Goal: Task Accomplishment & Management: Use online tool/utility

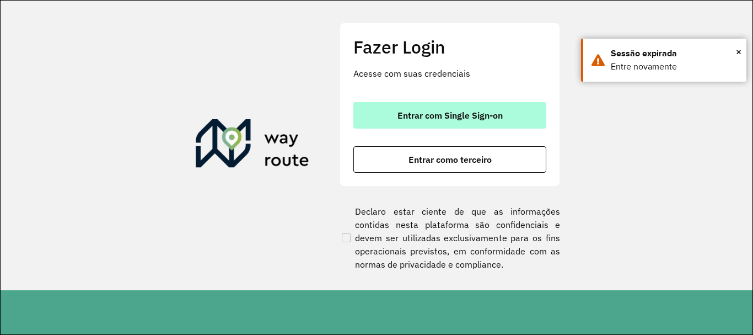
click at [430, 112] on span "Entrar com Single Sign-on" at bounding box center [450, 115] width 105 height 9
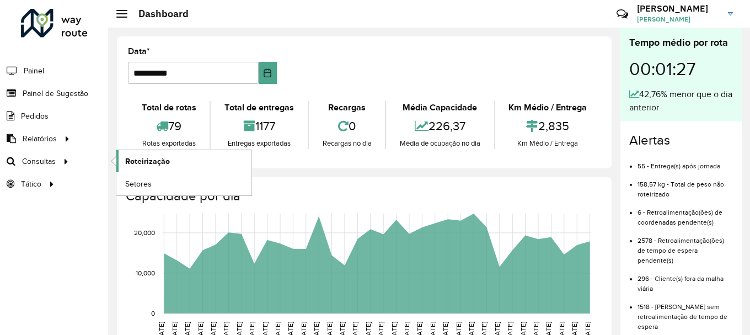
click at [141, 160] on span "Roteirização" at bounding box center [147, 162] width 45 height 12
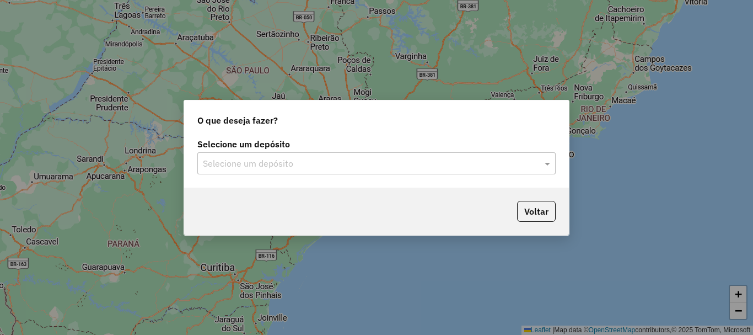
click at [261, 162] on input "text" at bounding box center [365, 163] width 325 height 13
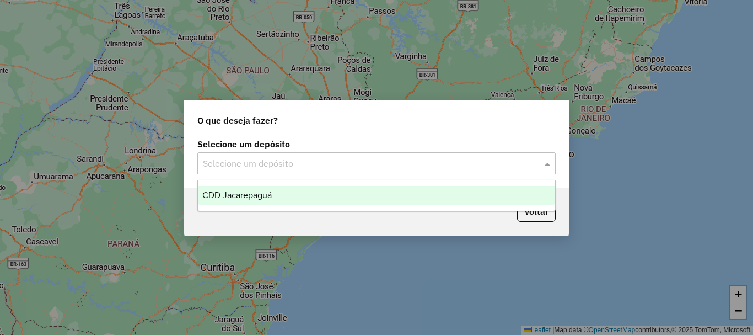
click at [247, 192] on span "CDD Jacarepaguá" at bounding box center [236, 194] width 69 height 9
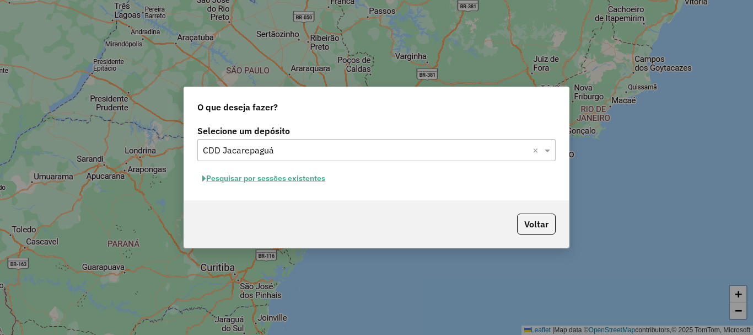
click at [259, 177] on button "Pesquisar por sessões existentes" at bounding box center [263, 178] width 133 height 17
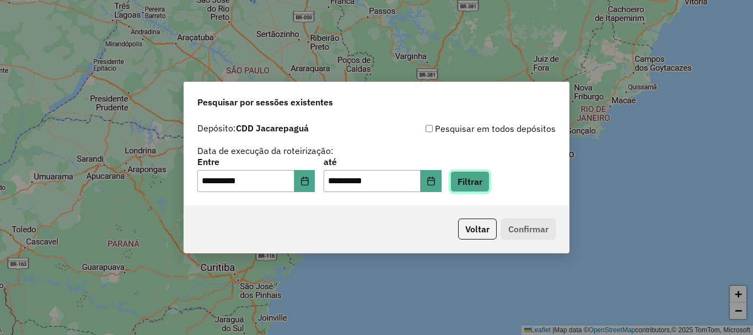
click at [490, 174] on button "Filtrar" at bounding box center [470, 181] width 39 height 21
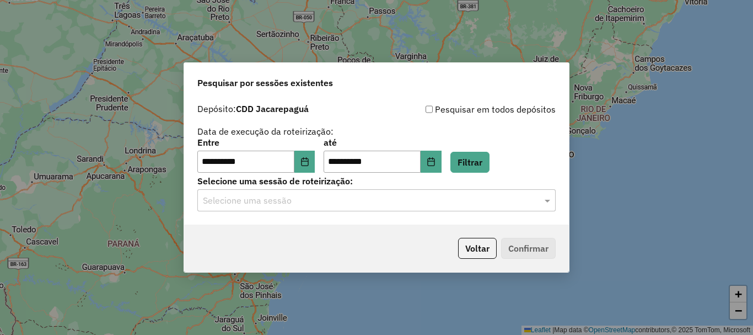
click at [269, 199] on input "text" at bounding box center [365, 200] width 325 height 13
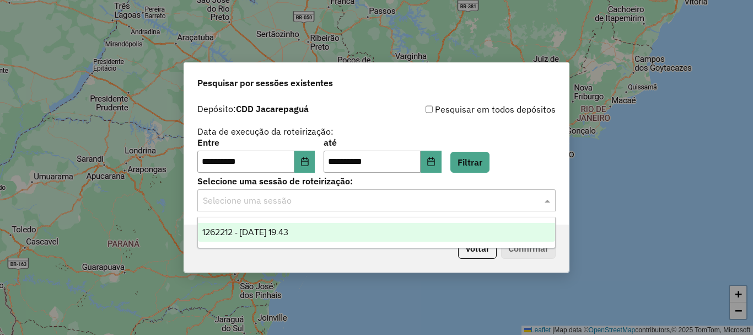
click at [265, 231] on span "1262212 - 09/09/2025 19:43" at bounding box center [245, 231] width 86 height 9
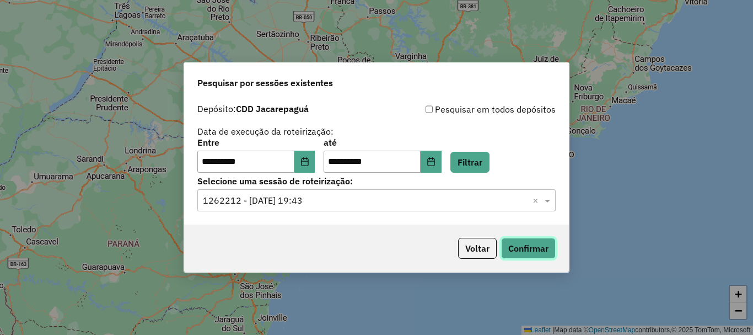
click at [524, 247] on button "Confirmar" at bounding box center [528, 248] width 55 height 21
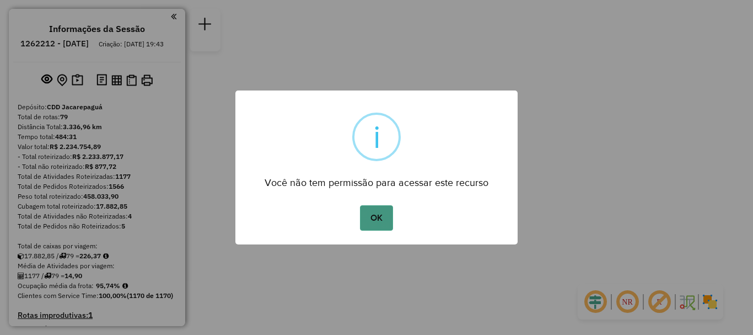
click at [386, 221] on button "OK" at bounding box center [376, 217] width 33 height 25
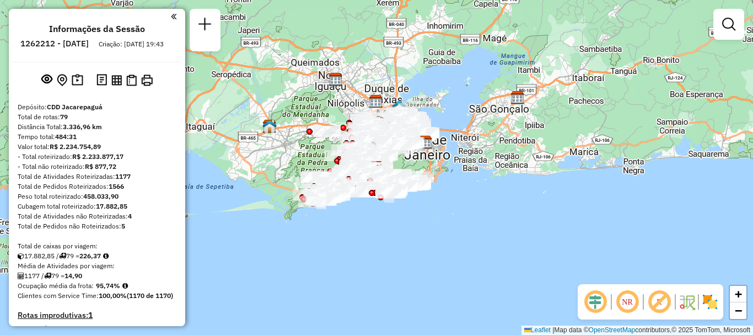
scroll to position [4454, 0]
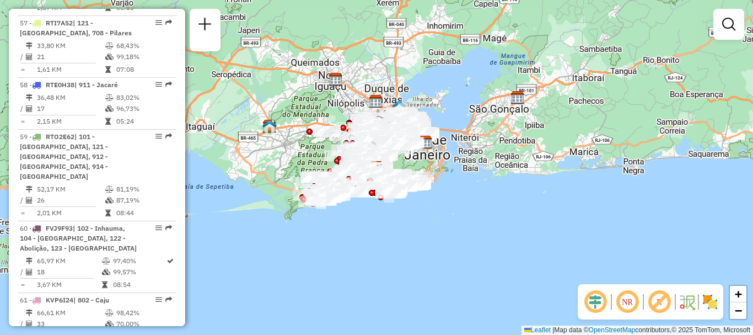
select select "**********"
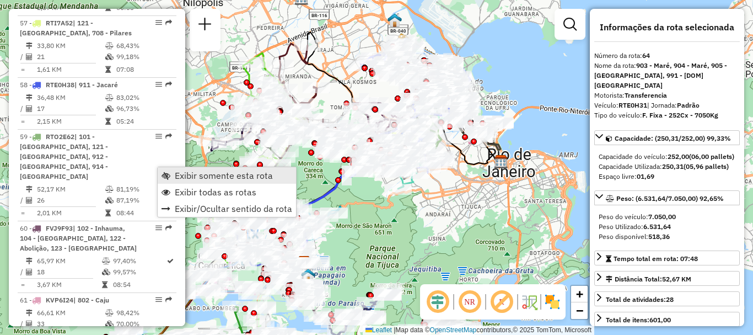
click at [211, 175] on span "Exibir somente esta rota" at bounding box center [224, 175] width 98 height 9
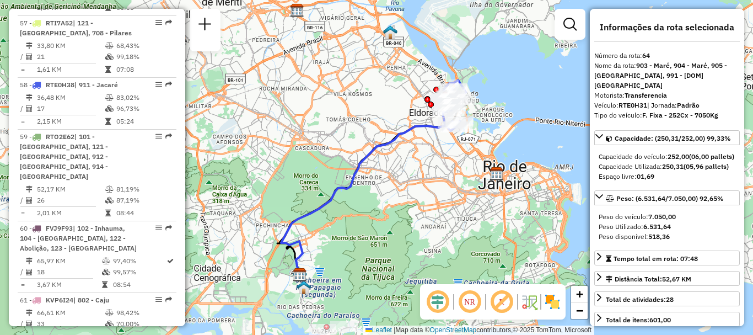
drag, startPoint x: 415, startPoint y: 134, endPoint x: 401, endPoint y: 161, distance: 30.3
click at [397, 164] on icon at bounding box center [367, 200] width 172 height 158
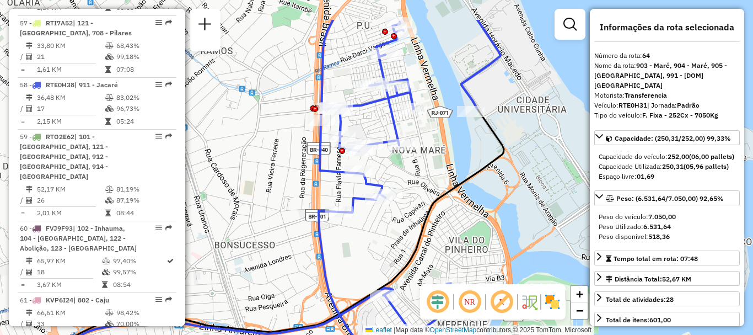
click at [443, 181] on div "Janela de atendimento Grade de atendimento Capacidade Transportadoras Veículos …" at bounding box center [376, 167] width 753 height 335
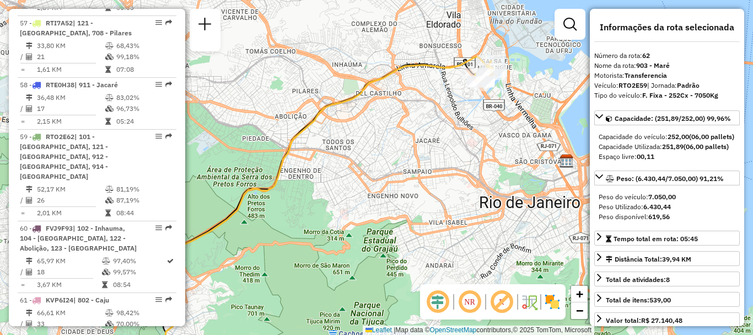
drag, startPoint x: 500, startPoint y: 89, endPoint x: 355, endPoint y: 177, distance: 169.3
click at [349, 178] on div "Janela de atendimento Grade de atendimento Capacidade Transportadoras Veículos …" at bounding box center [376, 167] width 753 height 335
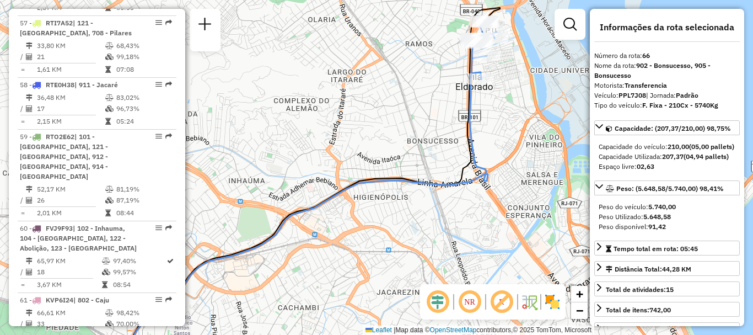
drag, startPoint x: 452, startPoint y: 73, endPoint x: 376, endPoint y: 148, distance: 106.5
click at [381, 146] on div "Janela de atendimento Grade de atendimento Capacidade Transportadoras Veículos …" at bounding box center [376, 167] width 753 height 335
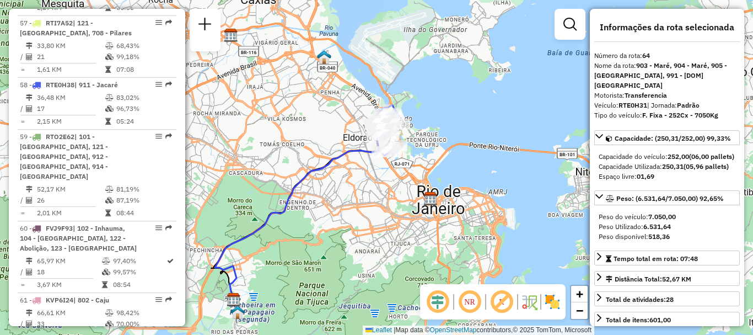
drag, startPoint x: 420, startPoint y: 90, endPoint x: 349, endPoint y: 127, distance: 79.7
click at [349, 127] on div "Janela de atendimento Grade de atendimento Capacidade Transportadoras Veículos …" at bounding box center [376, 167] width 753 height 335
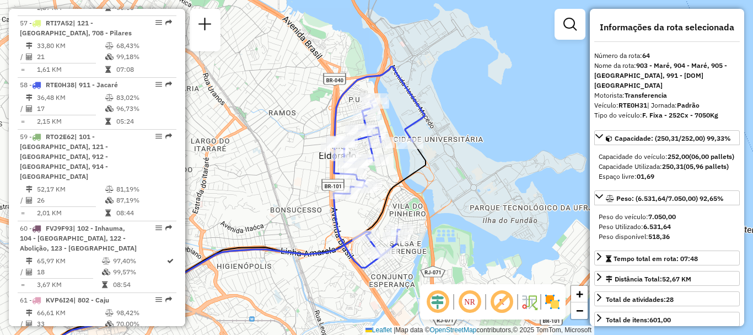
scroll to position [4649, 0]
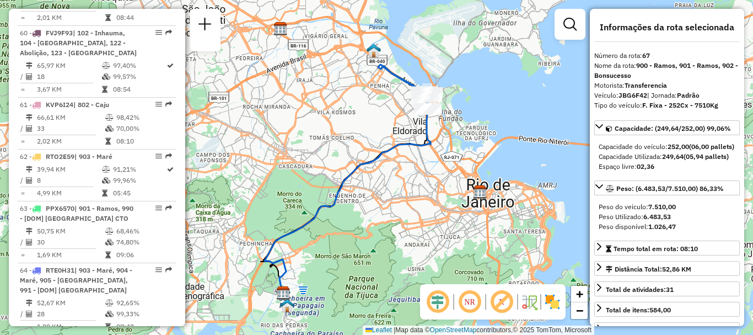
drag, startPoint x: 444, startPoint y: 117, endPoint x: 410, endPoint y: 130, distance: 37.2
click at [414, 130] on div "Janela de atendimento Grade de atendimento Capacidade Transportadoras Veículos …" at bounding box center [376, 167] width 753 height 335
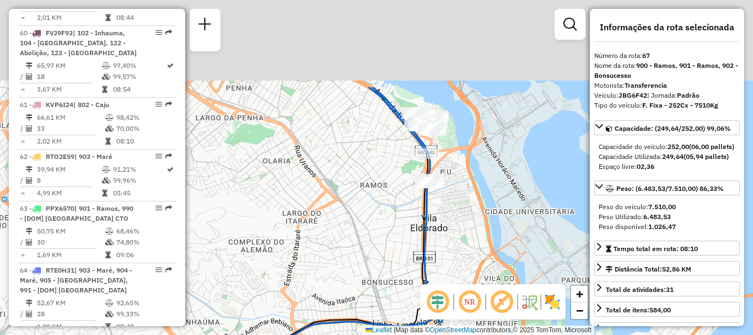
drag, startPoint x: 453, startPoint y: 172, endPoint x: 464, endPoint y: 205, distance: 35.4
click at [464, 205] on div "Janela de atendimento Grade de atendimento Capacidade Transportadoras Veículos …" at bounding box center [376, 167] width 753 height 335
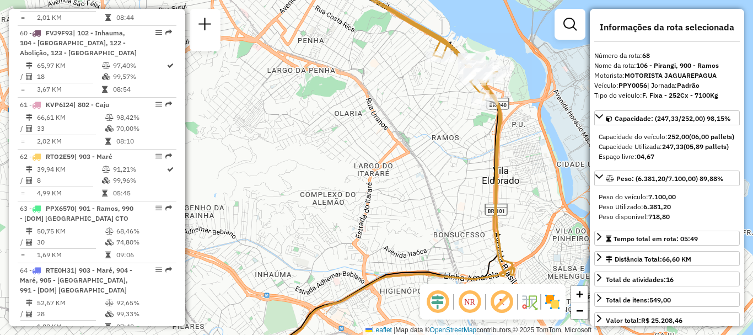
drag, startPoint x: 449, startPoint y: 119, endPoint x: 445, endPoint y: 145, distance: 26.3
click at [445, 145] on div "Janela de atendimento Grade de atendimento Capacidade Transportadoras Veículos …" at bounding box center [376, 167] width 753 height 335
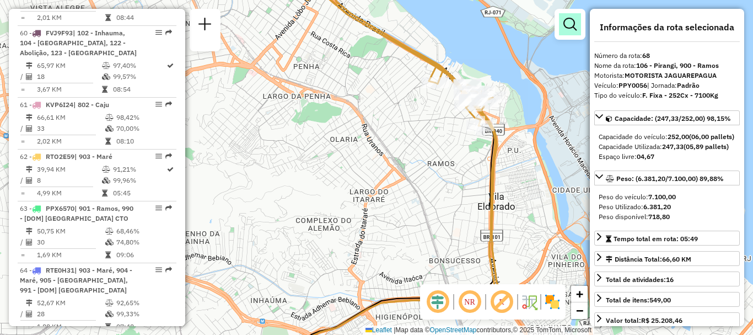
scroll to position [4876, 0]
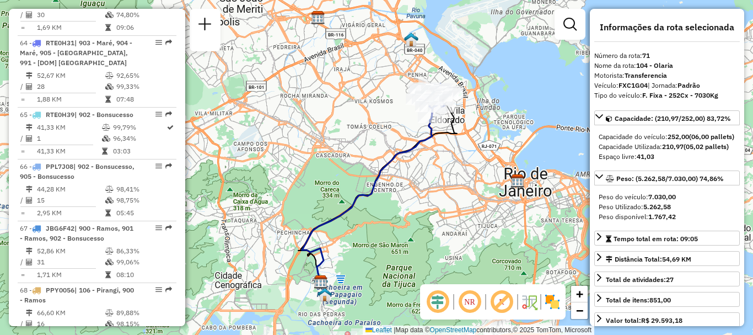
drag, startPoint x: 394, startPoint y: 111, endPoint x: 394, endPoint y: 142, distance: 30.3
click at [394, 141] on div "Janela de atendimento Grade de atendimento Capacidade Transportadoras Veículos …" at bounding box center [376, 167] width 753 height 335
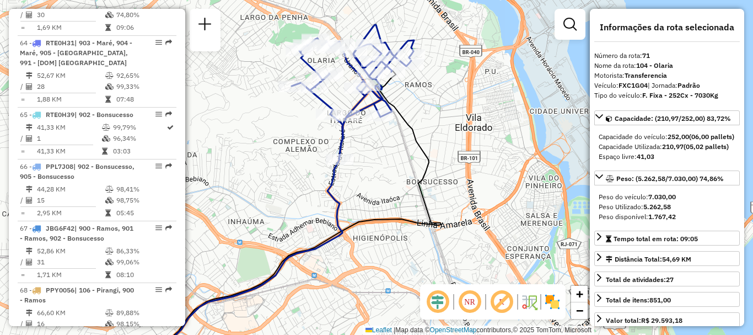
drag, startPoint x: 414, startPoint y: 104, endPoint x: 485, endPoint y: 156, distance: 88.3
click at [479, 154] on div "Janela de atendimento Grade de atendimento Capacidade Transportadoras Veículos …" at bounding box center [376, 167] width 753 height 335
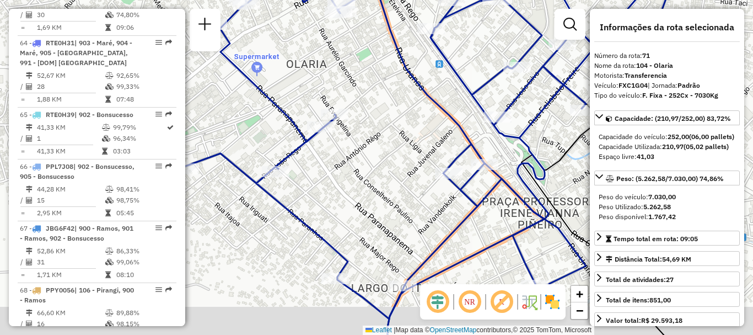
drag, startPoint x: 370, startPoint y: 252, endPoint x: 340, endPoint y: 190, distance: 69.3
click at [342, 203] on div "Janela de atendimento Grade de atendimento Capacidade Transportadoras Veículos …" at bounding box center [376, 167] width 753 height 335
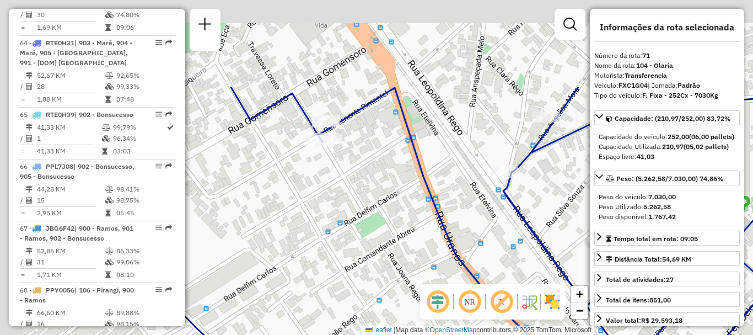
drag, startPoint x: 329, startPoint y: 72, endPoint x: 392, endPoint y: 211, distance: 152.0
click at [392, 211] on div "Janela de atendimento Grade de atendimento Capacidade Transportadoras Veículos …" at bounding box center [376, 167] width 753 height 335
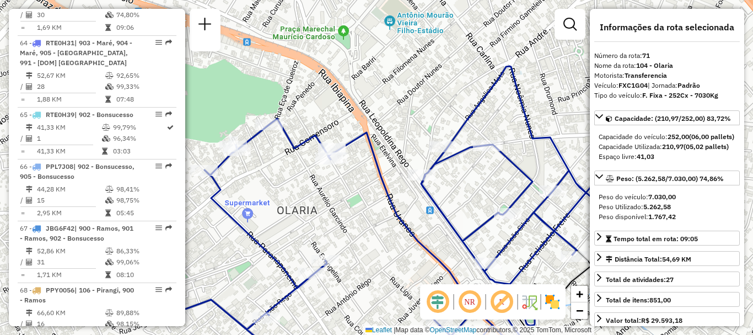
drag, startPoint x: 274, startPoint y: 186, endPoint x: 275, endPoint y: 89, distance: 97.6
click at [275, 89] on div "Janela de atendimento Grade de atendimento Capacidade Transportadoras Veículos …" at bounding box center [376, 167] width 753 height 335
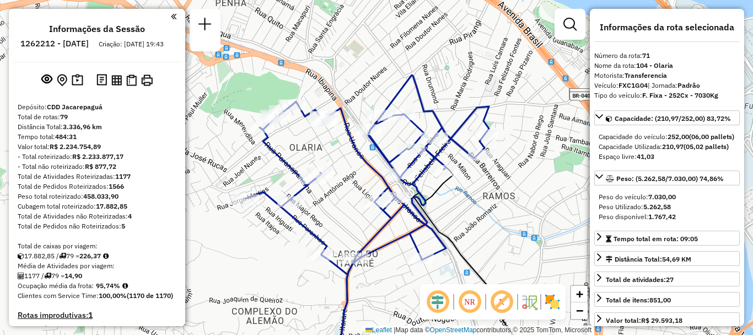
scroll to position [3888, 0]
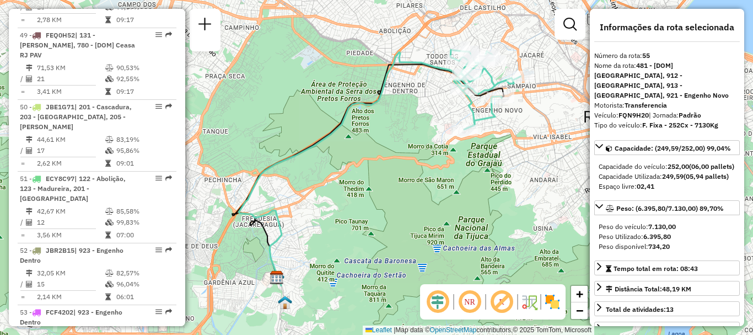
drag, startPoint x: 423, startPoint y: 93, endPoint x: 406, endPoint y: 108, distance: 23.0
click at [406, 108] on div "Janela de atendimento Grade de atendimento Capacidade Transportadoras Veículos …" at bounding box center [376, 167] width 753 height 335
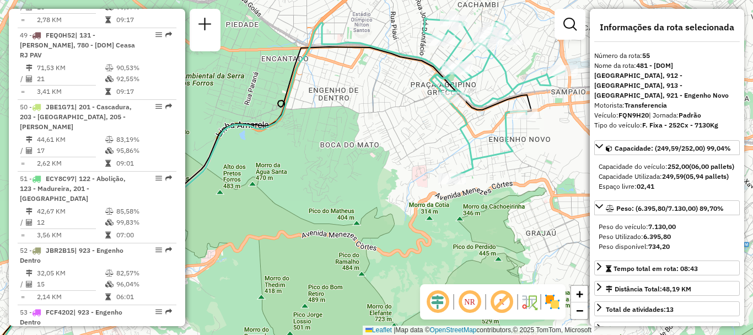
click at [350, 304] on div "Janela de atendimento Grade de atendimento Capacidade Transportadoras Veículos …" at bounding box center [376, 167] width 753 height 335
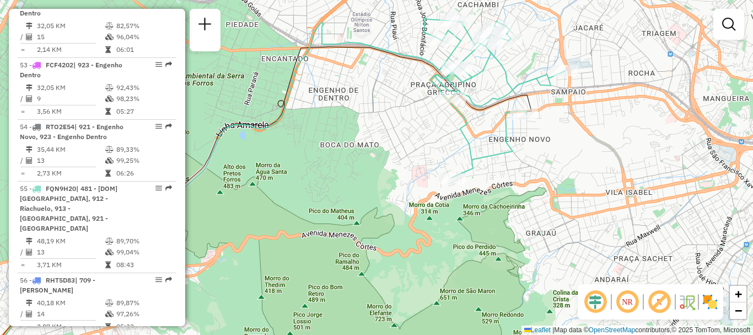
scroll to position [4135, 0]
select select "**********"
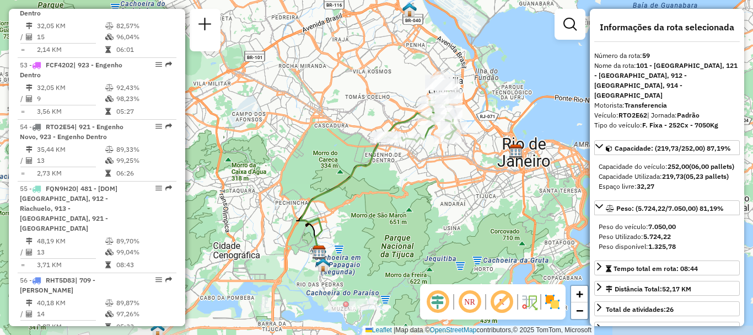
drag, startPoint x: 294, startPoint y: 139, endPoint x: 286, endPoint y: 140, distance: 8.8
click at [286, 140] on div "Janela de atendimento Grade de atendimento Capacidade Transportadoras Veículos …" at bounding box center [376, 167] width 753 height 335
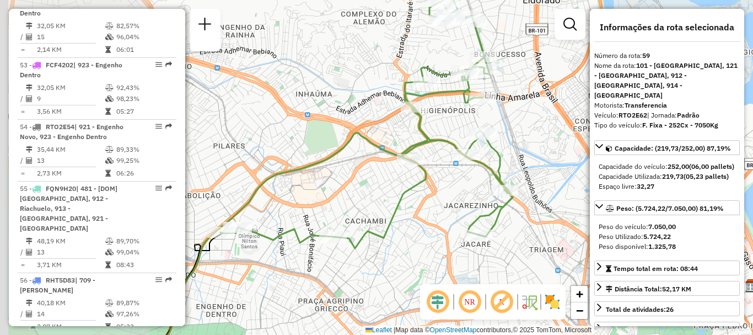
drag, startPoint x: 371, startPoint y: 113, endPoint x: 613, endPoint y: 164, distance: 247.4
click at [613, 164] on hb-router-mapa "Informações da Sessão 1262212 - 09/09/2025 Criação: 08/09/2025 19:43 Depósito: …" at bounding box center [376, 167] width 753 height 335
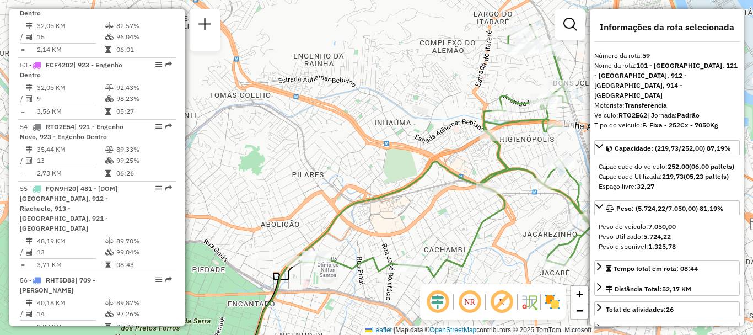
drag, startPoint x: 433, startPoint y: 128, endPoint x: 288, endPoint y: 131, distance: 145.6
click at [288, 131] on div "Janela de atendimento Grade de atendimento Capacidade Transportadoras Veículos …" at bounding box center [376, 167] width 753 height 335
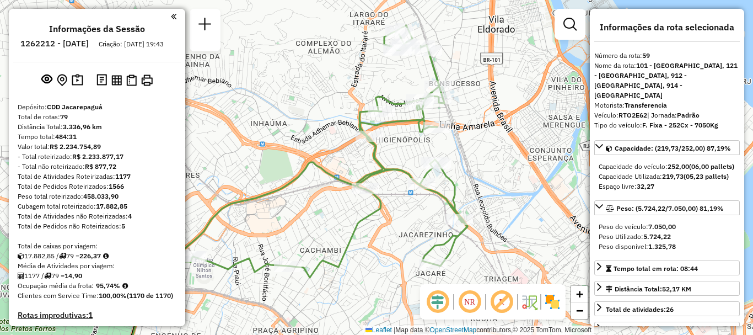
scroll to position [5042, 0]
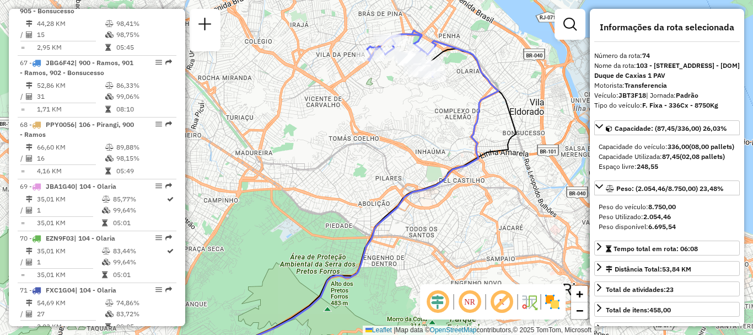
drag, startPoint x: 392, startPoint y: 89, endPoint x: 368, endPoint y: 143, distance: 59.7
click at [368, 143] on div "Janela de atendimento Grade de atendimento Capacidade Transportadoras Veículos …" at bounding box center [376, 167] width 753 height 335
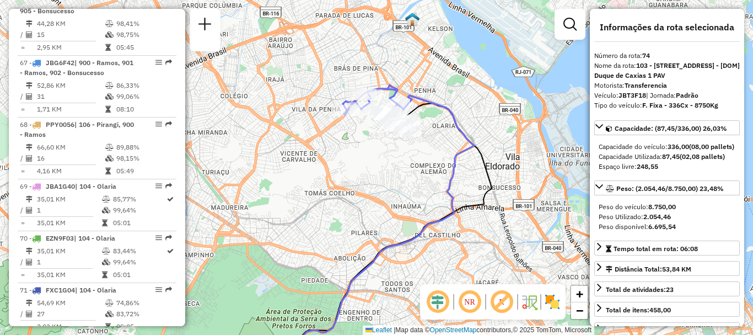
scroll to position [4649, 0]
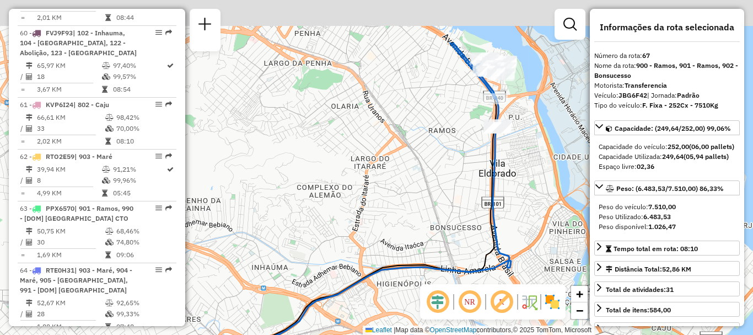
drag, startPoint x: 462, startPoint y: 78, endPoint x: 393, endPoint y: 170, distance: 115.8
click at [393, 170] on div "Janela de atendimento Grade de atendimento Capacidade Transportadoras Veículos …" at bounding box center [376, 167] width 753 height 335
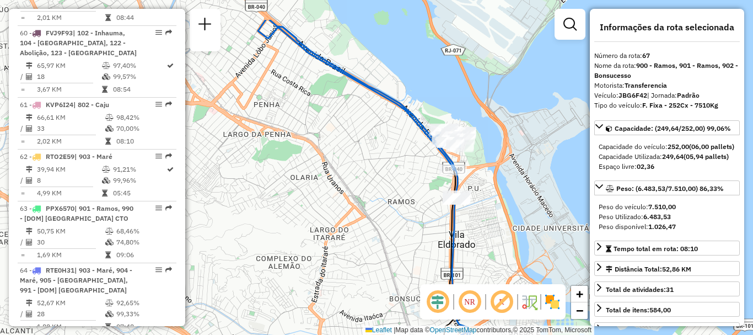
drag, startPoint x: 488, startPoint y: 70, endPoint x: 436, endPoint y: 164, distance: 107.1
click at [414, 199] on icon at bounding box center [360, 109] width 205 height 179
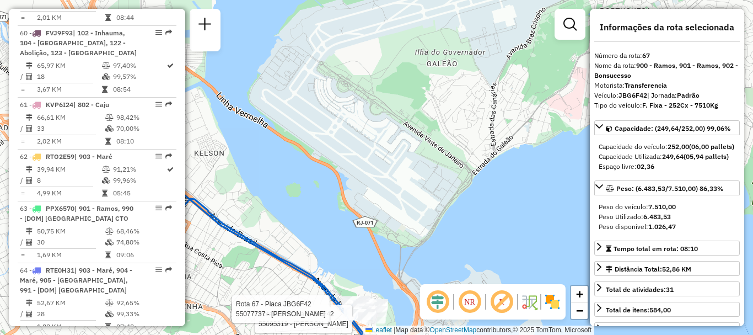
drag, startPoint x: 512, startPoint y: 42, endPoint x: 470, endPoint y: 138, distance: 104.7
click at [469, 137] on div "Rota 67 - Placa JBG6F42 55095319 - SILVIO FELIX SOARES Rota 67 - Placa JBG6F42 …" at bounding box center [376, 167] width 753 height 335
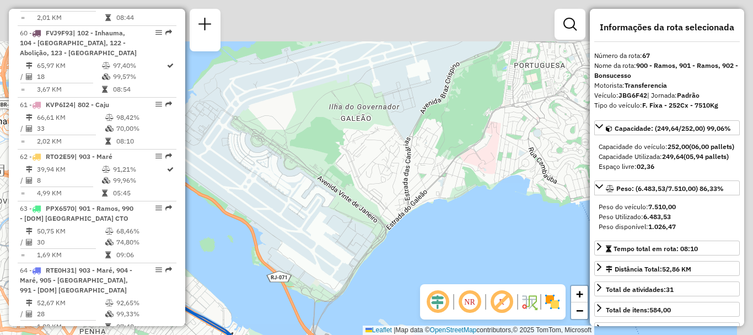
drag, startPoint x: 501, startPoint y: 70, endPoint x: 414, endPoint y: 126, distance: 103.2
click at [412, 126] on div "Rota 67 - Placa JBG6F42 55095319 - SILVIO FELIX SOARES Rota 67 - Placa JBG6F42 …" at bounding box center [376, 167] width 753 height 335
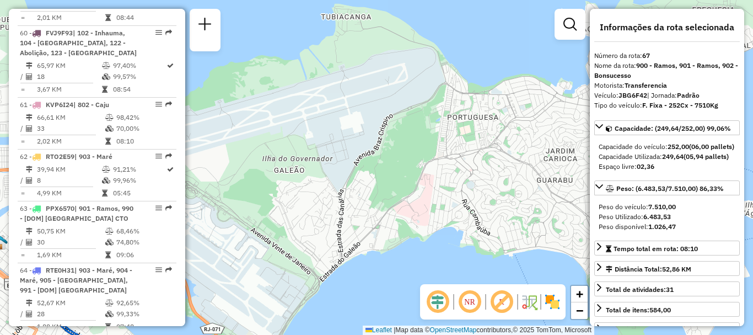
drag, startPoint x: 559, startPoint y: 77, endPoint x: 493, endPoint y: 126, distance: 82.3
click at [493, 126] on div "Rota 67 - Placa JBG6F42 55095319 - SILVIO FELIX SOARES Rota 67 - Placa JBG6F42 …" at bounding box center [376, 167] width 753 height 335
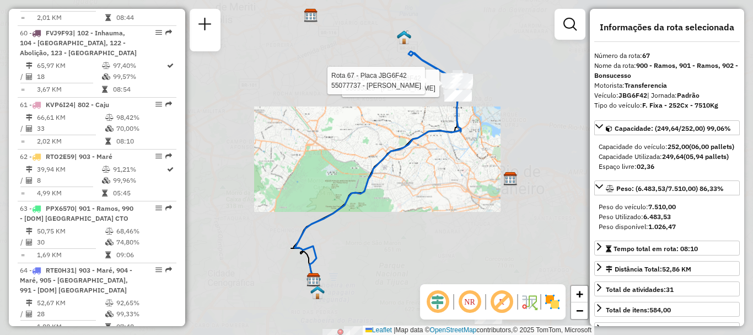
drag, startPoint x: 92, startPoint y: 100, endPoint x: 100, endPoint y: 127, distance: 28.6
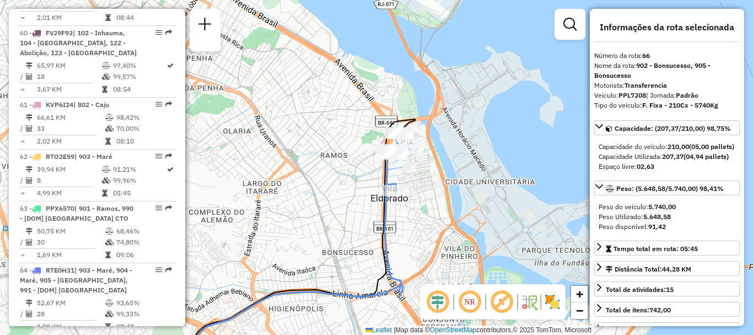
drag, startPoint x: 472, startPoint y: 61, endPoint x: 371, endPoint y: 186, distance: 161.6
click at [371, 186] on div "Janela de atendimento Grade de atendimento Capacidade Transportadoras Veículos …" at bounding box center [376, 167] width 753 height 335
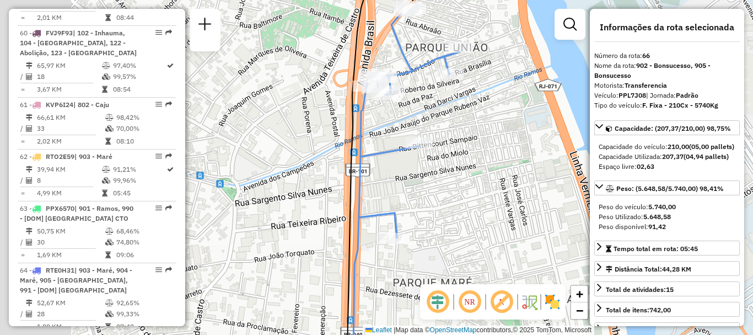
drag, startPoint x: 309, startPoint y: 124, endPoint x: 476, endPoint y: 132, distance: 167.3
click at [476, 132] on div "Janela de atendimento Grade de atendimento Capacidade Transportadoras Veículos …" at bounding box center [376, 167] width 753 height 335
